Goal: Task Accomplishment & Management: Use online tool/utility

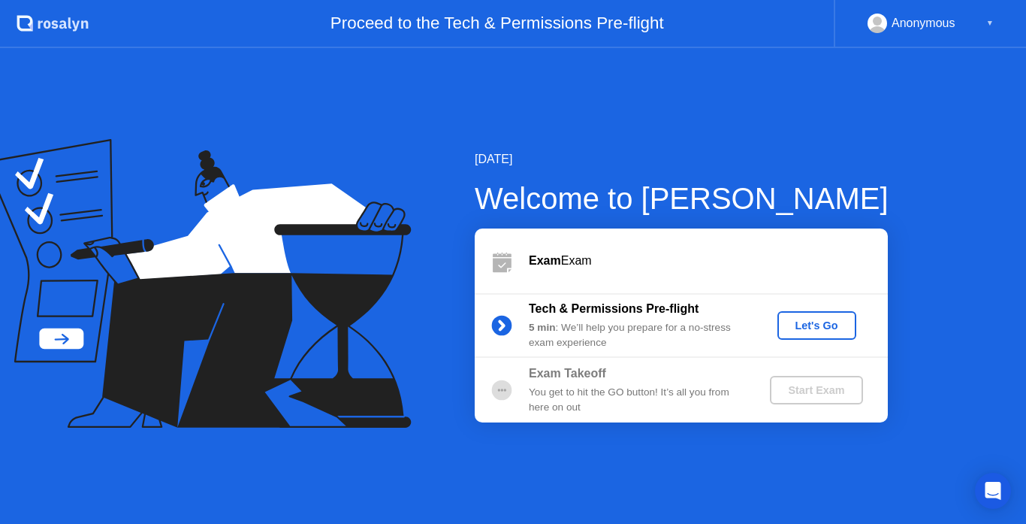
click at [822, 324] on div "Let's Go" at bounding box center [816, 325] width 67 height 12
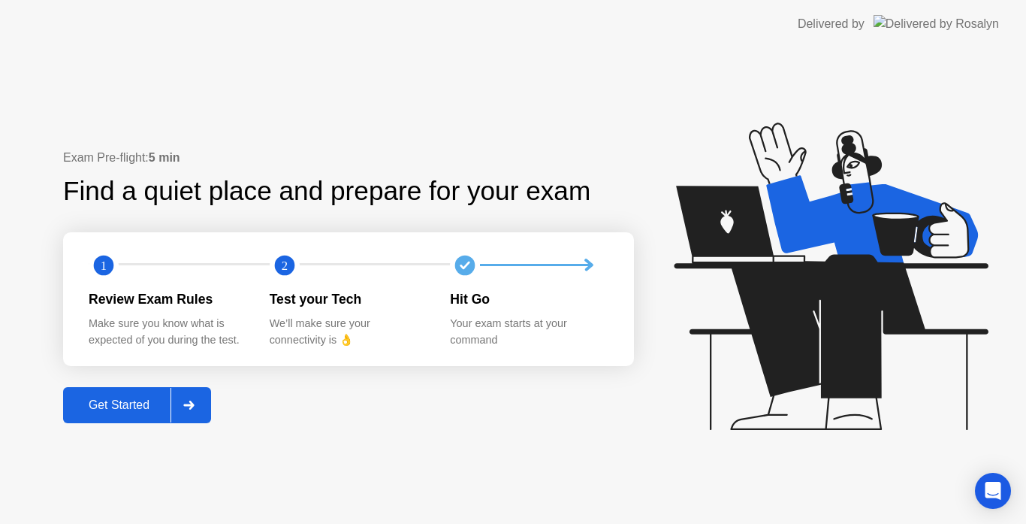
click at [154, 412] on div "Get Started" at bounding box center [119, 405] width 103 height 14
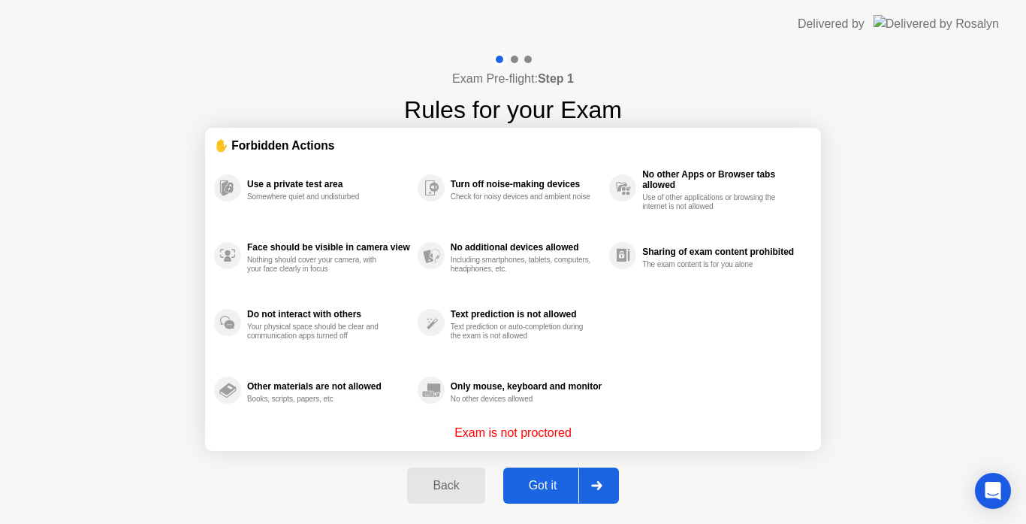
click at [557, 489] on div "Got it" at bounding box center [543, 485] width 71 height 14
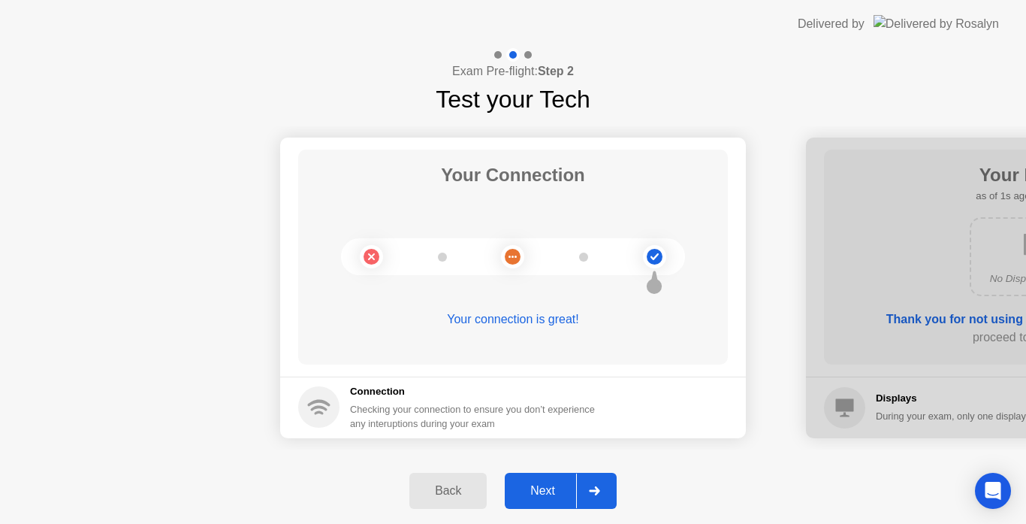
click at [557, 489] on div "Next" at bounding box center [542, 491] width 67 height 14
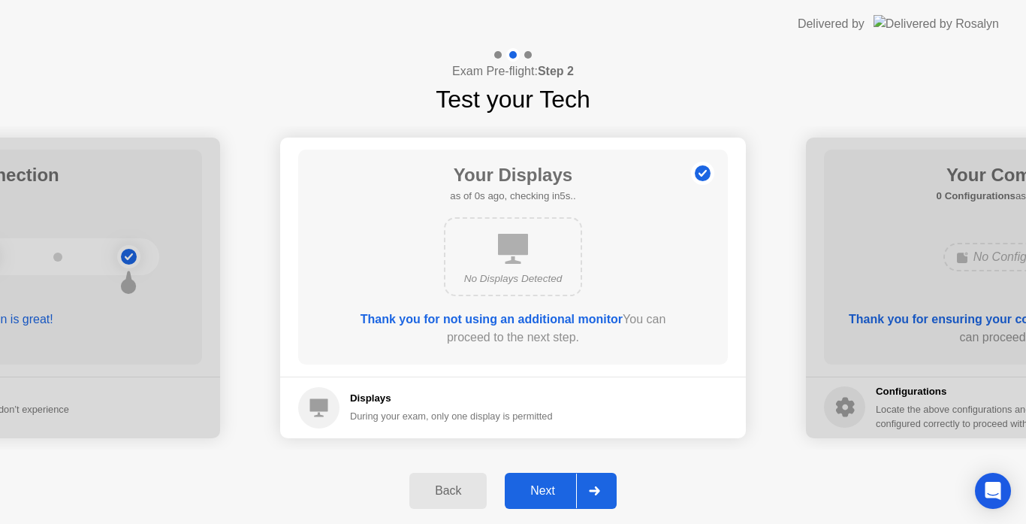
click at [557, 489] on div "Next" at bounding box center [542, 491] width 67 height 14
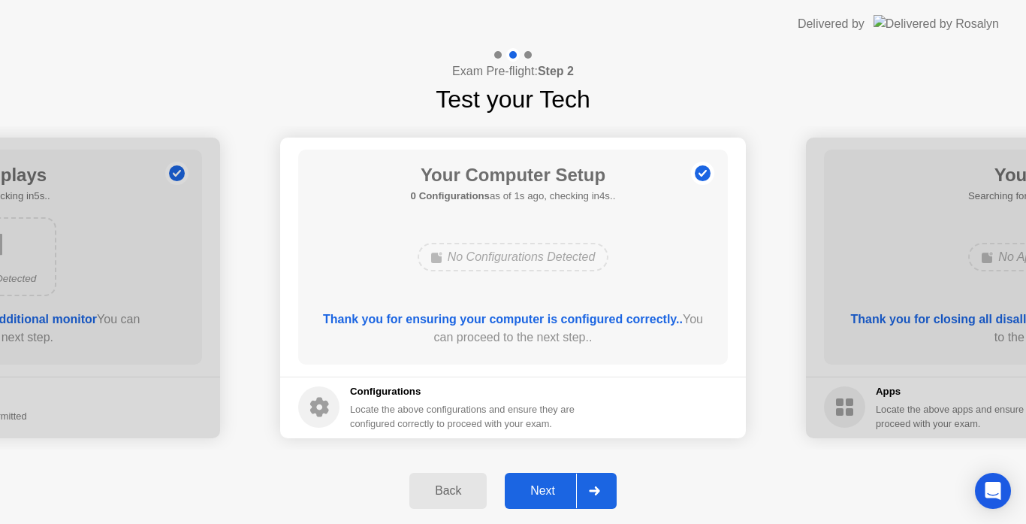
click at [557, 489] on div "Next" at bounding box center [542, 491] width 67 height 14
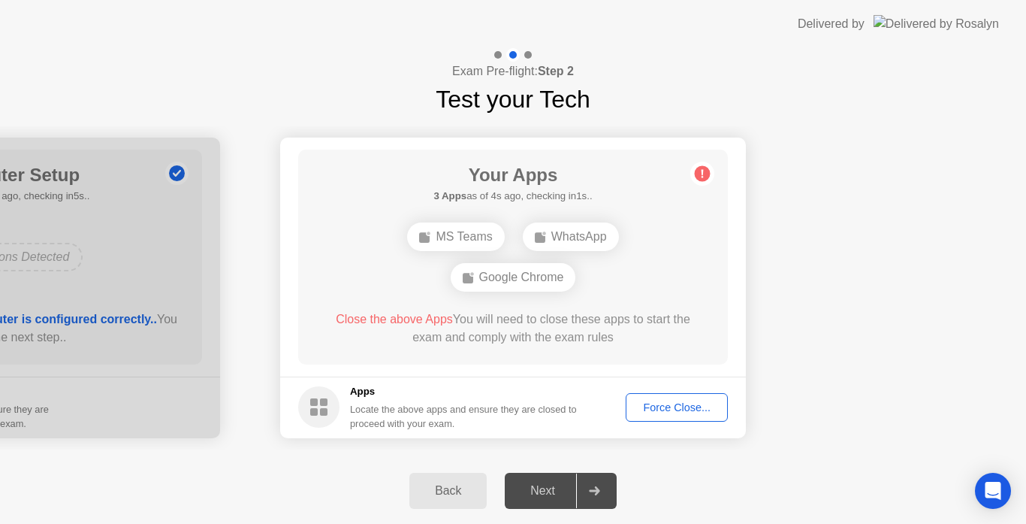
click at [685, 398] on button "Force Close..." at bounding box center [677, 407] width 102 height 29
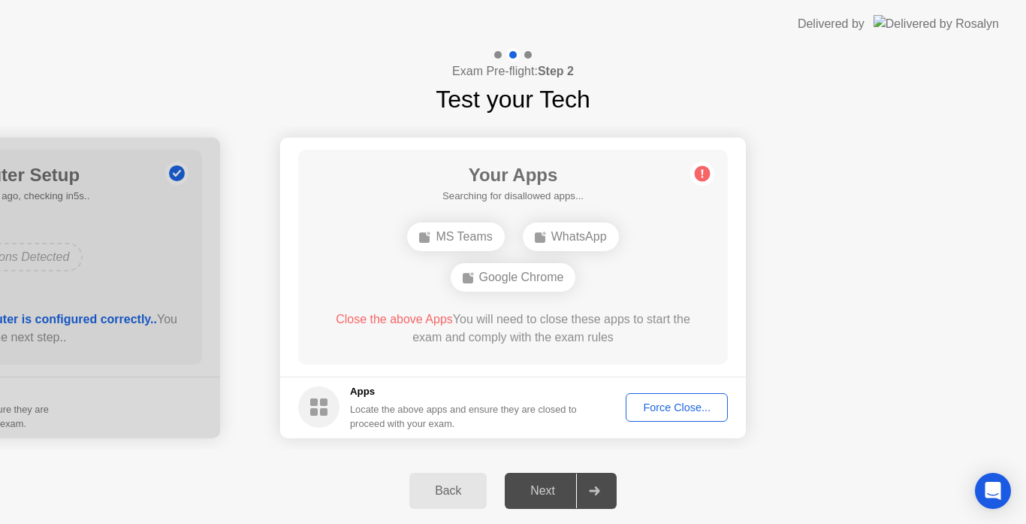
click at [693, 416] on button "Force Close..." at bounding box center [677, 407] width 102 height 29
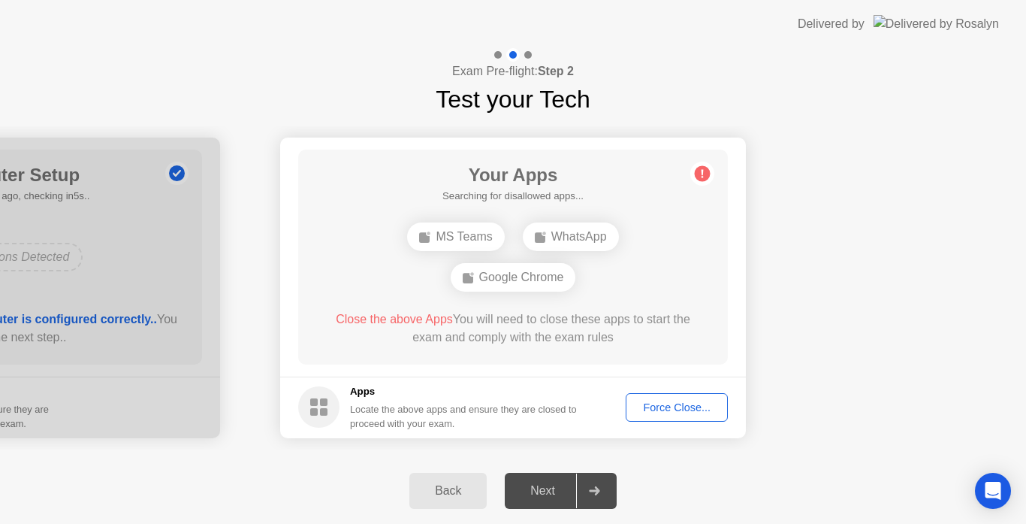
click at [706, 405] on div "Force Close..." at bounding box center [677, 407] width 92 height 12
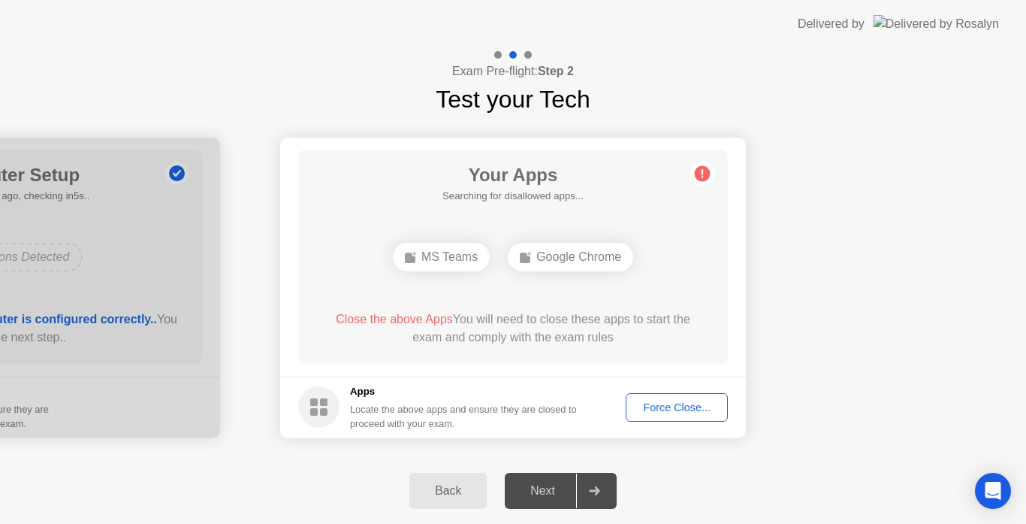
click at [662, 413] on div "Force Close..." at bounding box center [677, 407] width 92 height 12
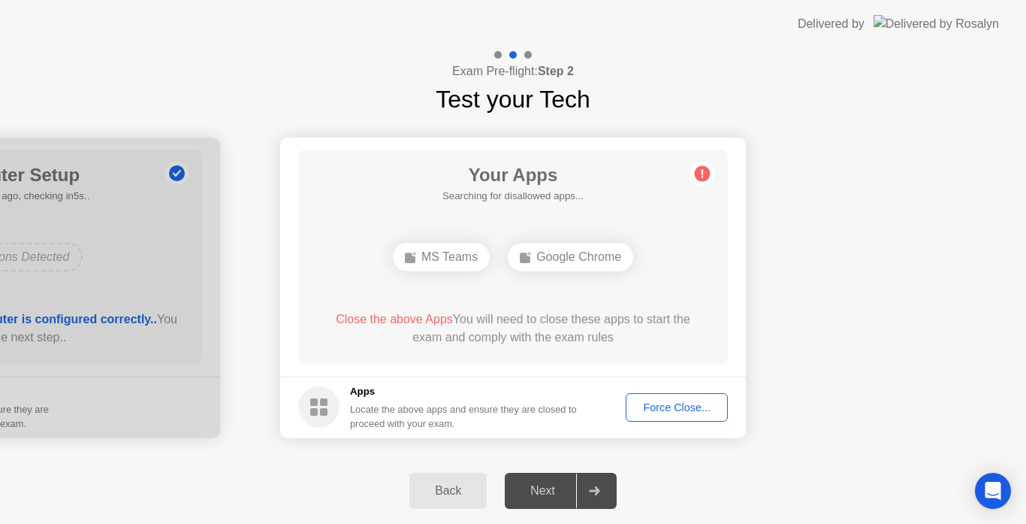
click at [661, 412] on div "Force Close..." at bounding box center [677, 407] width 92 height 12
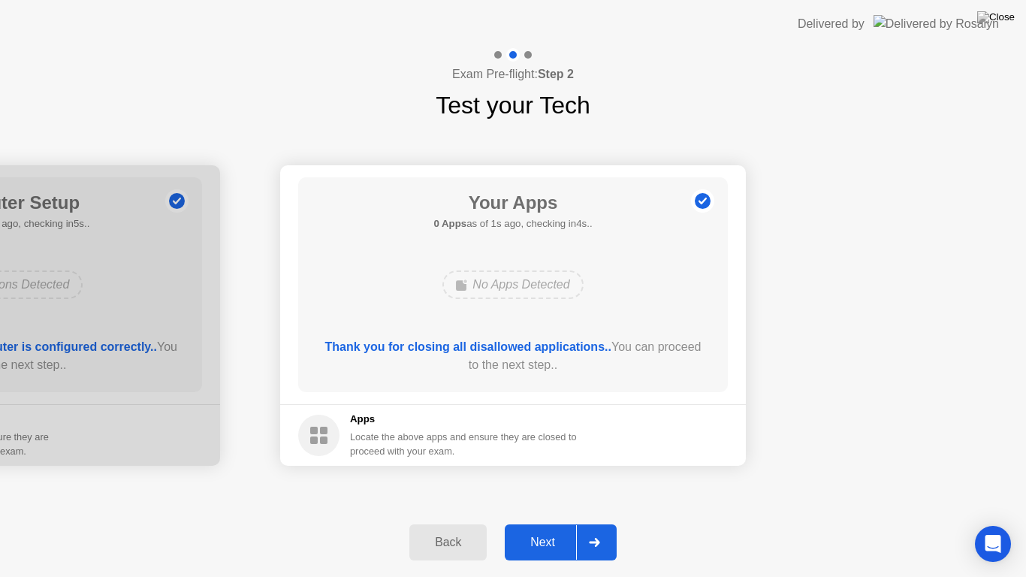
click at [560, 523] on button "Next" at bounding box center [561, 542] width 112 height 36
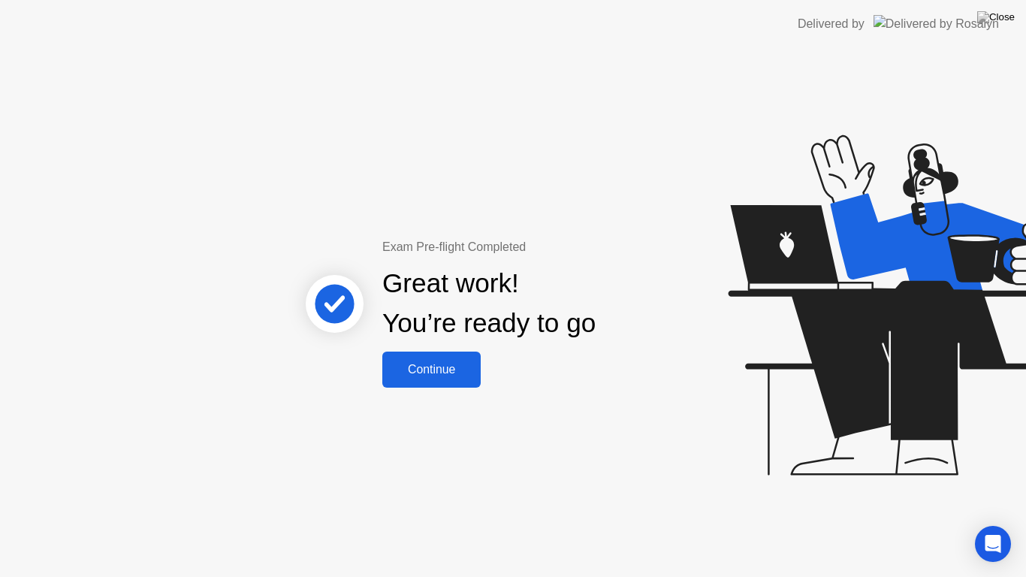
click at [460, 373] on div "Continue" at bounding box center [431, 370] width 89 height 14
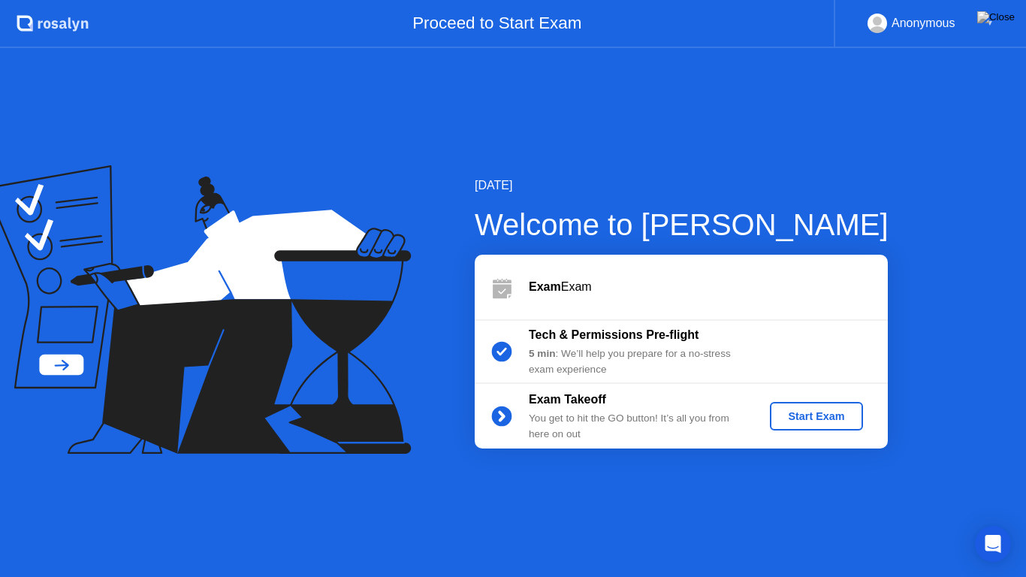
click at [788, 414] on div "Start Exam" at bounding box center [816, 416] width 80 height 12
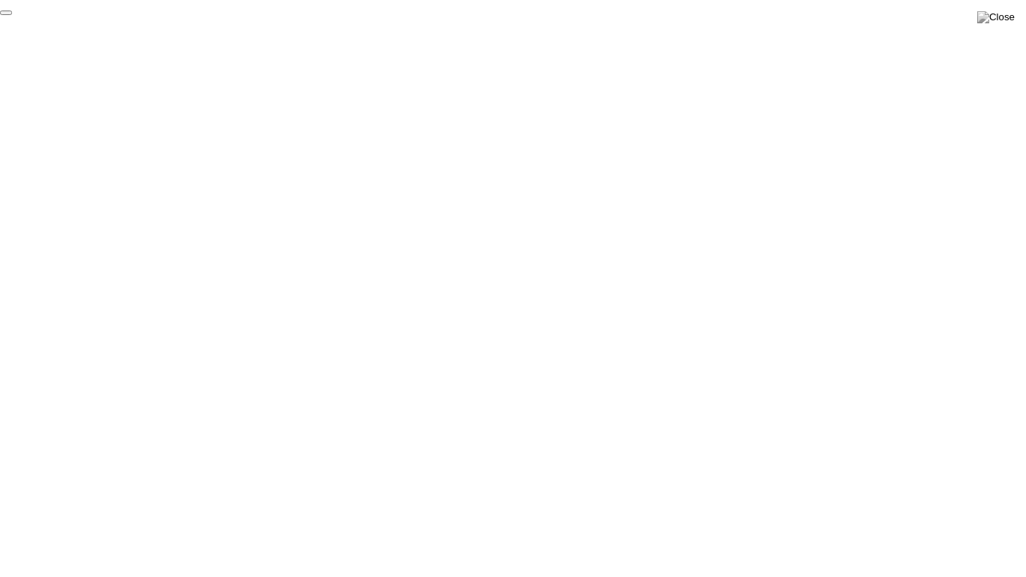
click div "End Proctoring Session"
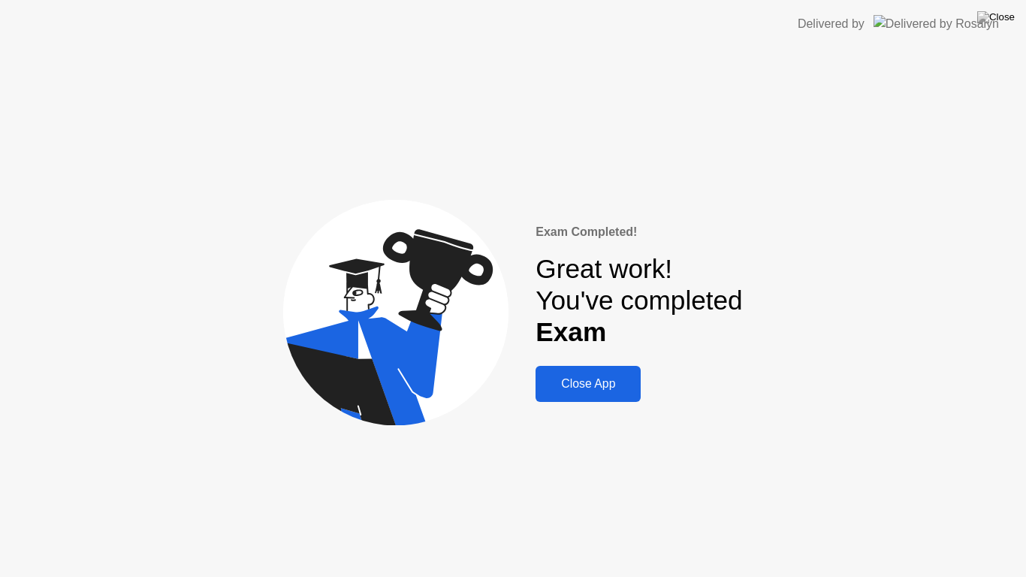
click at [612, 388] on div "Close App" at bounding box center [588, 384] width 96 height 14
